Goal: Task Accomplishment & Management: Manage account settings

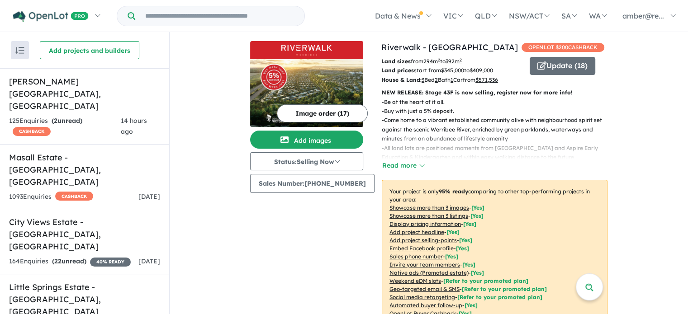
click at [90, 274] on link "Little Springs Estate - [GEOGRAPHIC_DATA] , [GEOGRAPHIC_DATA] 387 Enquir ies ( …" at bounding box center [84, 307] width 169 height 66
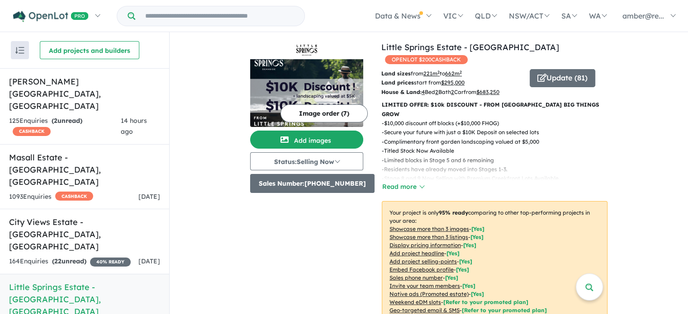
click at [346, 183] on button "Sales Number: [PHONE_NUMBER]" at bounding box center [312, 183] width 124 height 19
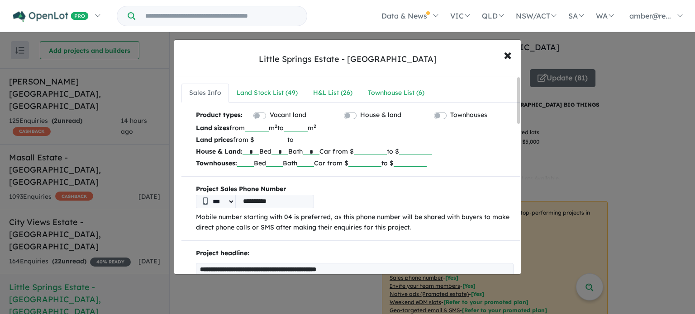
drag, startPoint x: 288, startPoint y: 199, endPoint x: 216, endPoint y: 204, distance: 71.7
click at [216, 204] on div "**********" at bounding box center [354, 202] width 317 height 14
click at [251, 202] on input "tel" at bounding box center [274, 202] width 79 height 14
click at [261, 199] on input "tel" at bounding box center [274, 202] width 79 height 14
click at [258, 200] on input "tel" at bounding box center [274, 202] width 79 height 14
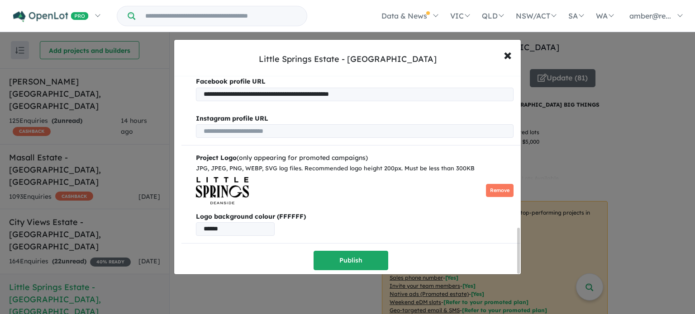
type input "**********"
click at [354, 256] on button "Publish" at bounding box center [350, 260] width 75 height 19
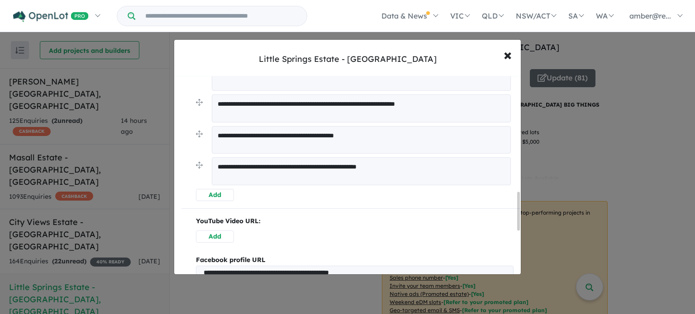
scroll to position [769, 0]
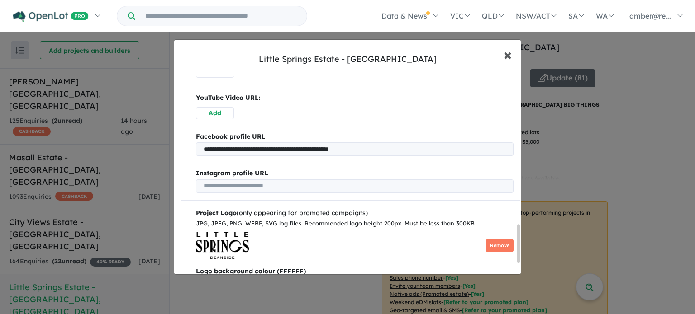
click at [507, 60] on span "×" at bounding box center [507, 54] width 8 height 19
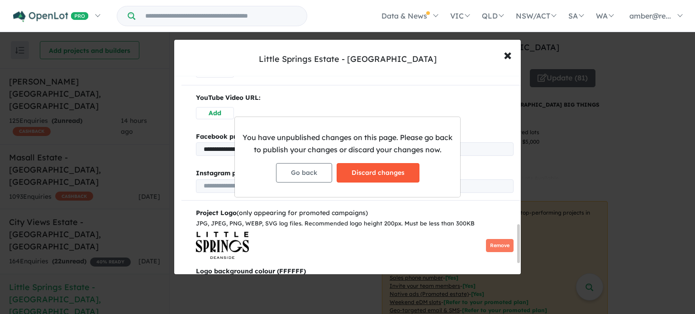
click at [356, 177] on button "Discard changes" at bounding box center [377, 172] width 83 height 19
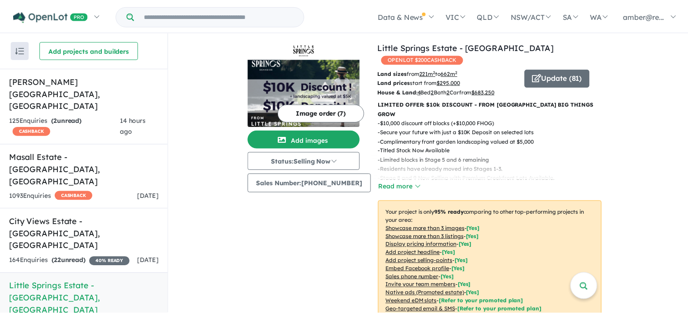
scroll to position [0, 0]
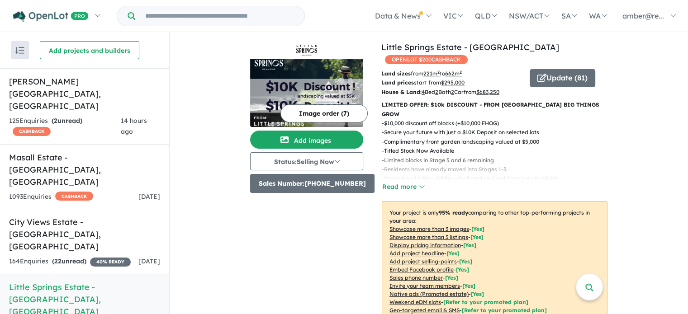
click at [333, 185] on button "Sales Number: [PHONE_NUMBER]" at bounding box center [312, 183] width 124 height 19
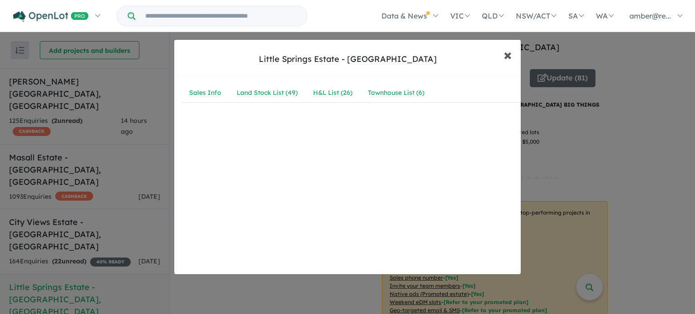
click at [506, 55] on span "×" at bounding box center [507, 54] width 8 height 19
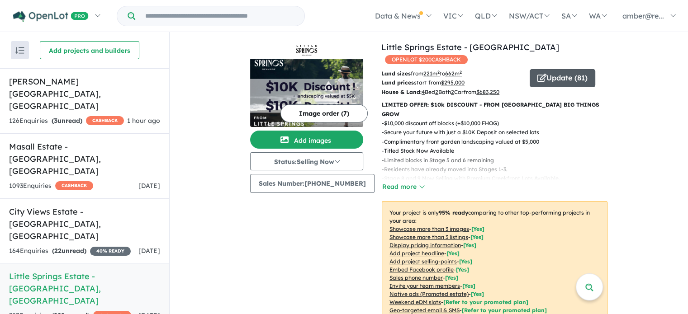
click at [545, 69] on button "Update ( 81 )" at bounding box center [563, 78] width 66 height 18
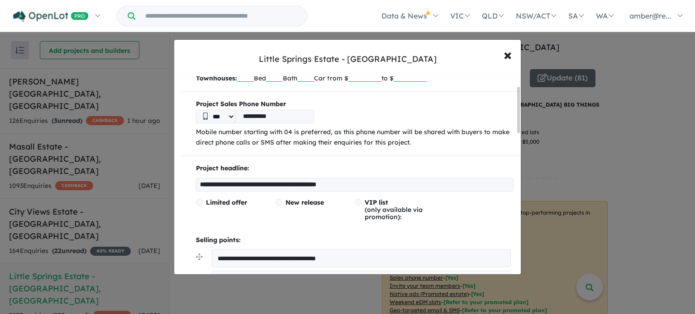
scroll to position [90, 0]
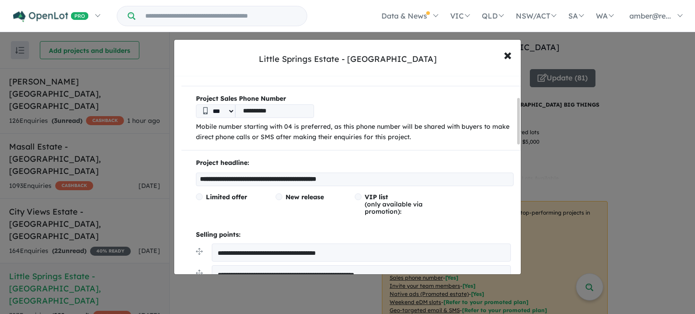
drag, startPoint x: 297, startPoint y: 113, endPoint x: 204, endPoint y: 118, distance: 92.4
click at [204, 118] on div "**********" at bounding box center [350, 118] width 339 height 49
click at [254, 107] on input "tel" at bounding box center [274, 111] width 79 height 14
click at [262, 113] on input "**" at bounding box center [274, 111] width 79 height 14
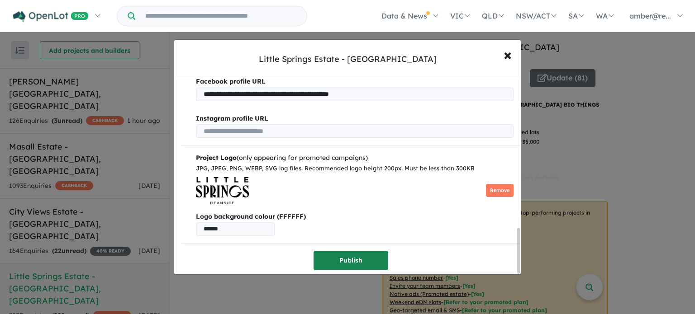
click at [321, 255] on button "Publish" at bounding box center [350, 260] width 75 height 19
click at [350, 260] on div at bounding box center [347, 157] width 695 height 314
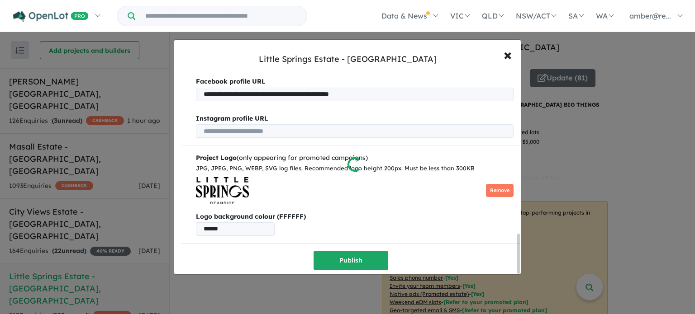
click at [350, 260] on div at bounding box center [347, 157] width 695 height 314
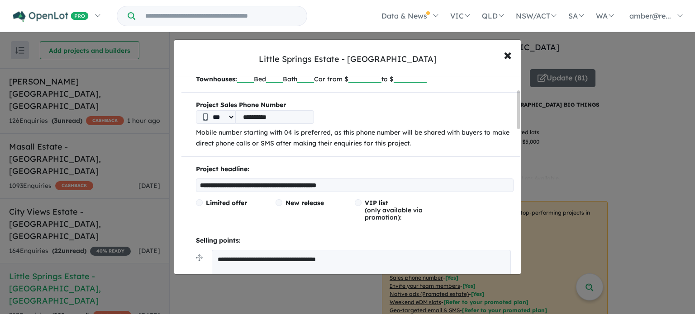
scroll to position [136, 0]
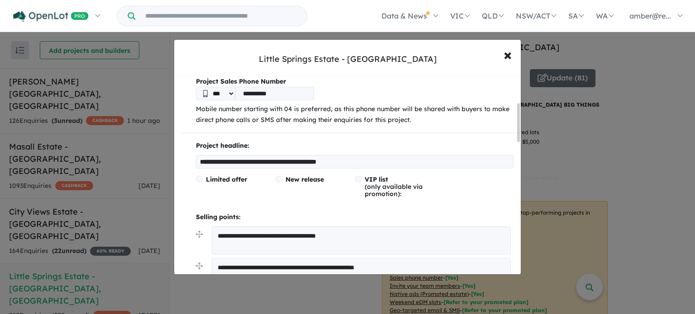
click at [247, 91] on input "**********" at bounding box center [274, 94] width 79 height 14
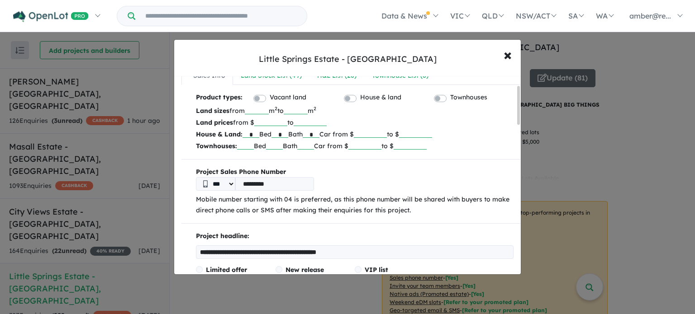
scroll to position [45, 0]
type input "**********"
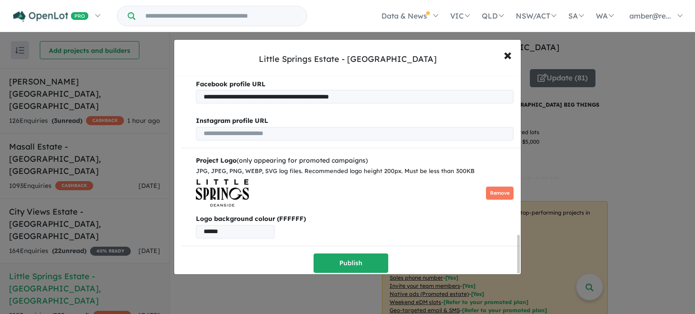
scroll to position [825, 0]
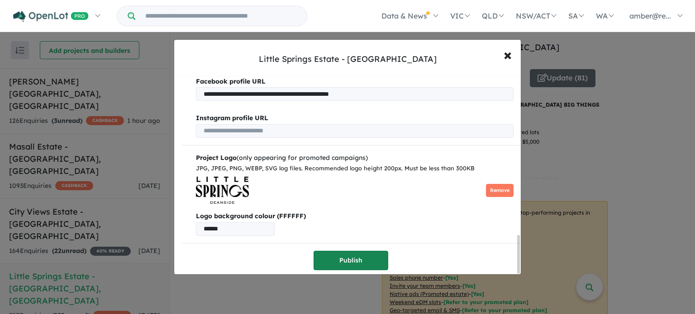
click at [363, 257] on button "Publish" at bounding box center [350, 260] width 75 height 19
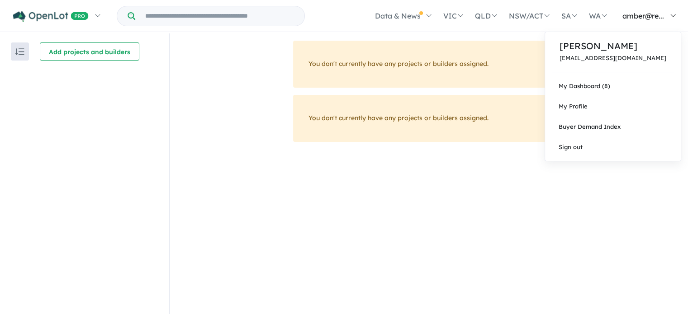
click at [656, 22] on link "amber@re..." at bounding box center [646, 16] width 69 height 32
click at [615, 142] on link "Sign out" at bounding box center [613, 147] width 136 height 20
